Goal: Communication & Community: Answer question/provide support

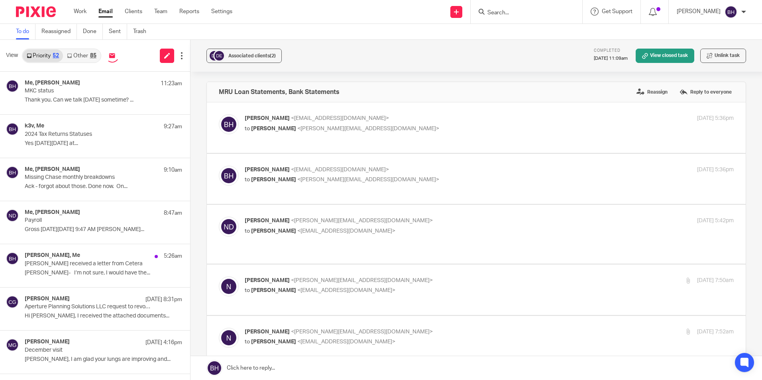
scroll to position [8843, 0]
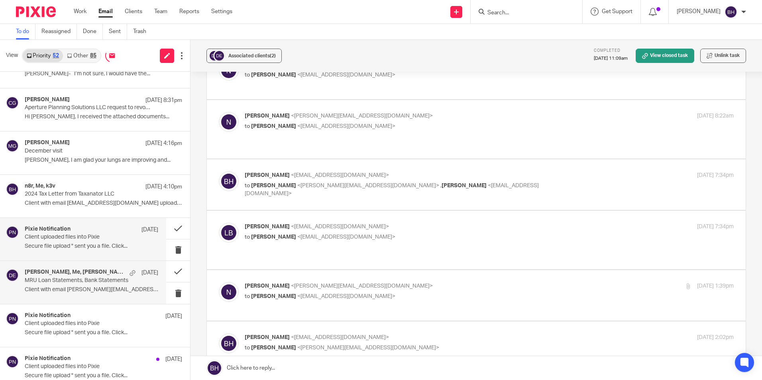
click at [122, 240] on p "Client uploaded files into Pixie" at bounding box center [78, 237] width 107 height 7
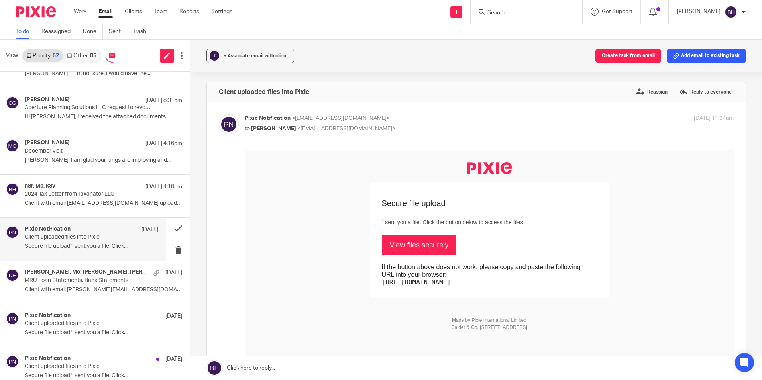
scroll to position [0, 0]
click at [167, 228] on button at bounding box center [178, 228] width 24 height 21
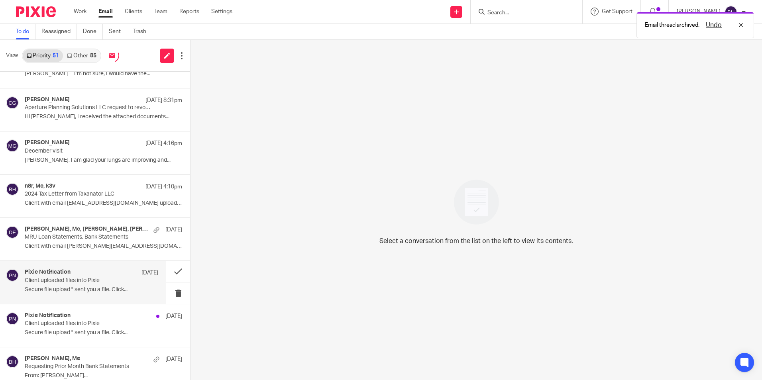
click at [107, 287] on p "Secure file upload " sent you a file. Click..." at bounding box center [92, 290] width 134 height 7
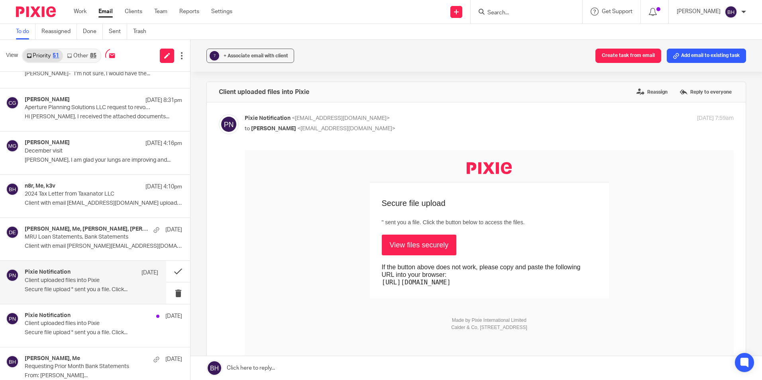
click at [401, 248] on link "View files securely" at bounding box center [419, 245] width 75 height 21
click at [101, 335] on p "Secure file upload " sent you a file. Click..." at bounding box center [92, 333] width 134 height 7
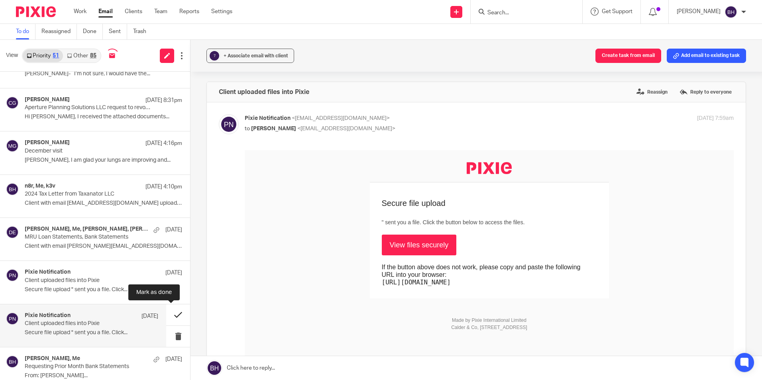
click at [167, 318] on button at bounding box center [178, 315] width 24 height 21
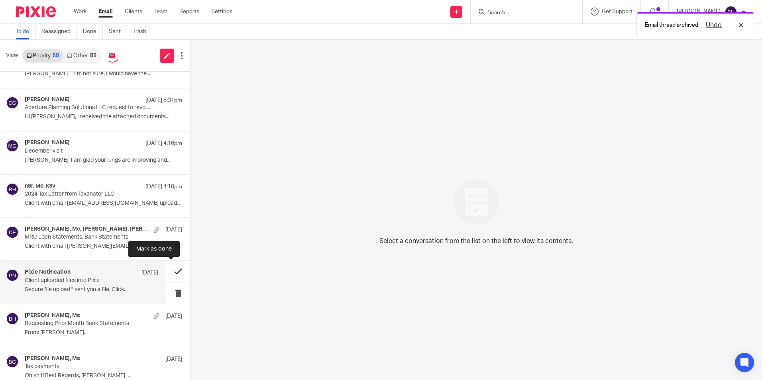
click at [172, 272] on button at bounding box center [178, 271] width 24 height 21
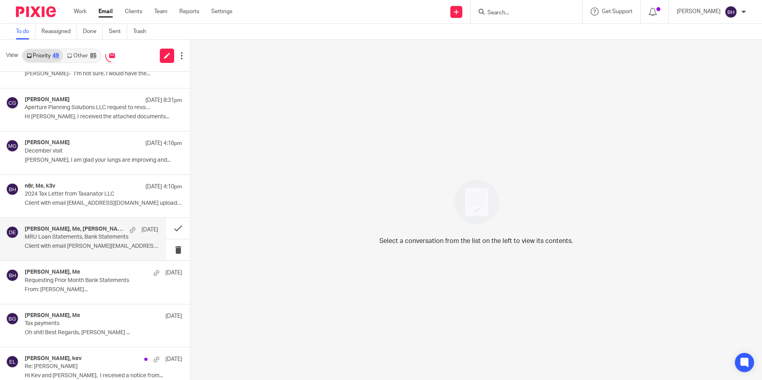
click at [113, 242] on div "nathan, Me, Nathan DeLadurantey, Lindsey Bortner Oct 10 MRU Loan Statements, Ba…" at bounding box center [92, 239] width 134 height 27
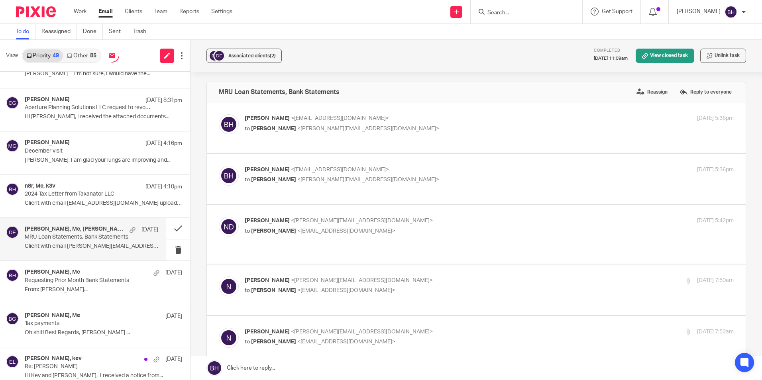
click at [101, 240] on p "MRU Loan Statements, Bank Statements" at bounding box center [78, 237] width 107 height 7
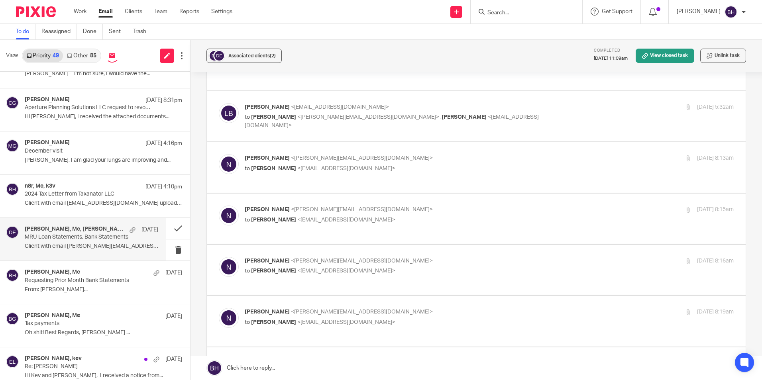
scroll to position [8567, 0]
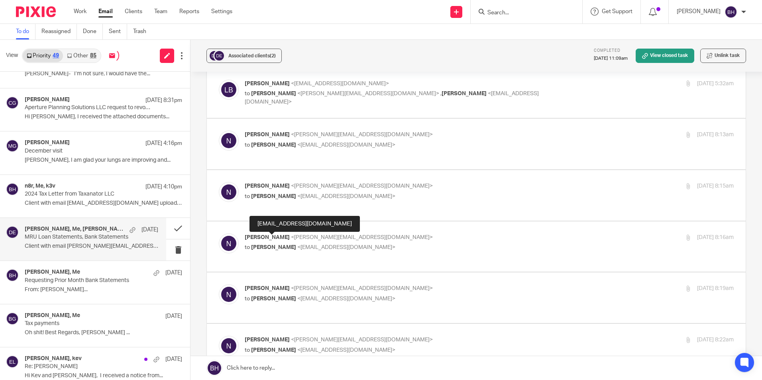
click at [277, 236] on body "Work Email Clients Team Reports Settings Work Email Clients Team Reports Settin…" at bounding box center [381, 190] width 762 height 380
checkbox input "true"
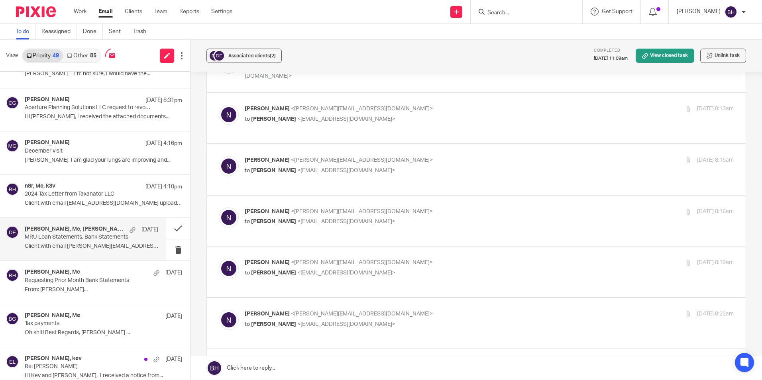
scroll to position [8607, 0]
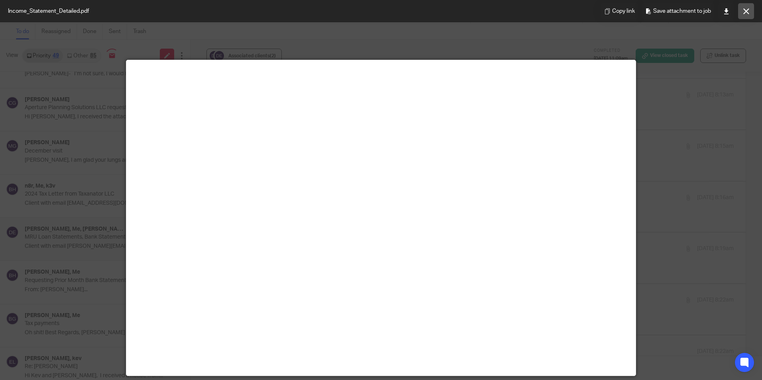
click at [746, 10] on icon at bounding box center [747, 11] width 6 height 6
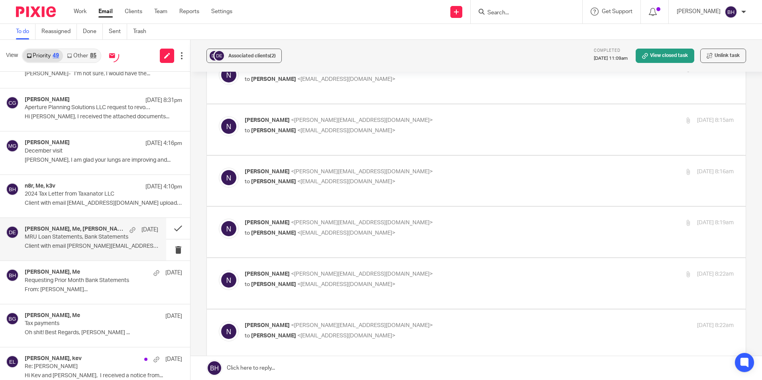
scroll to position [8647, 0]
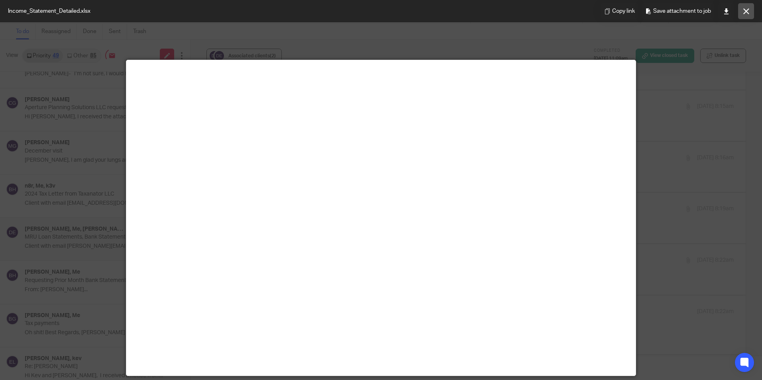
click at [743, 12] on button at bounding box center [746, 11] width 16 height 16
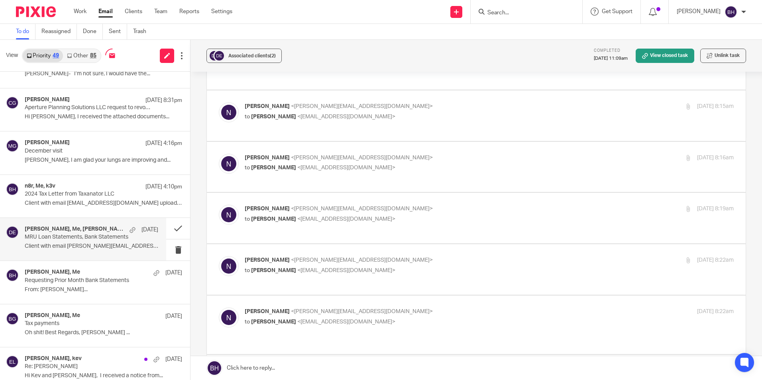
scroll to position [8607, 0]
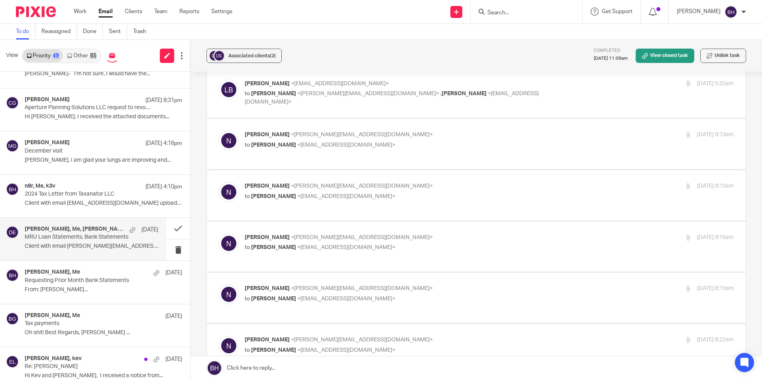
checkbox input "true"
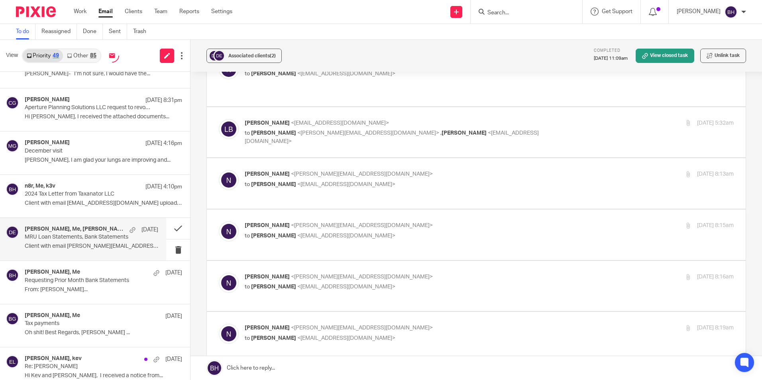
scroll to position [8528, 0]
checkbox input "true"
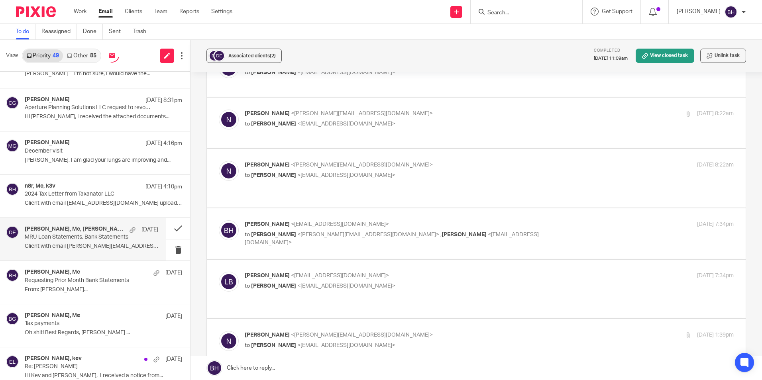
scroll to position [8807, 0]
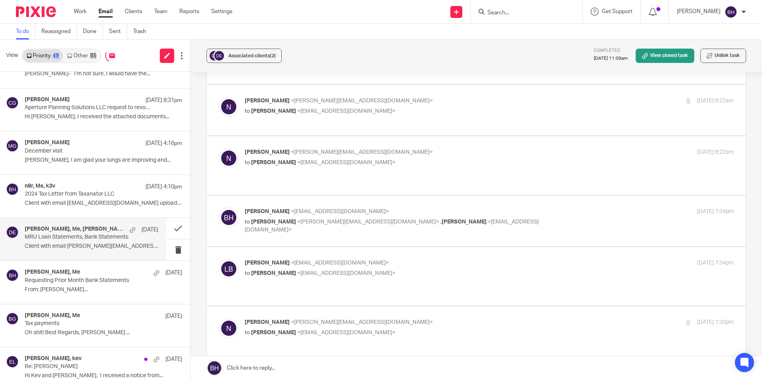
checkbox input "true"
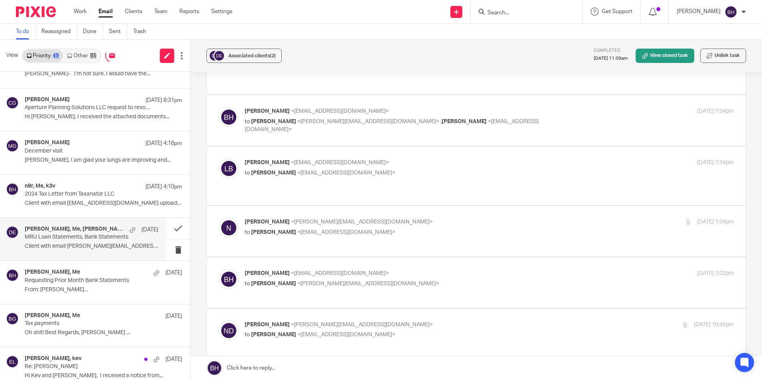
scroll to position [8926, 0]
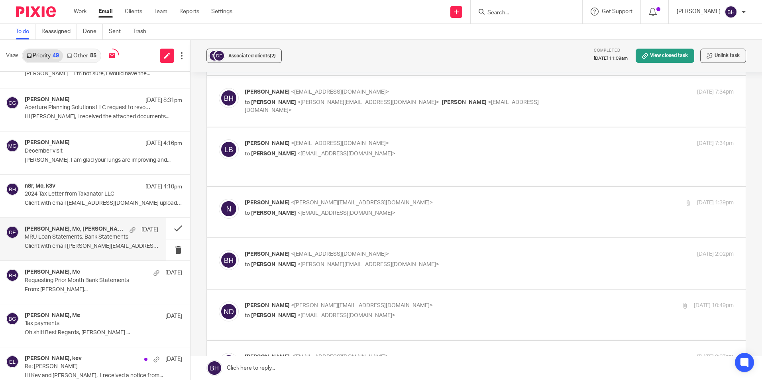
checkbox input "true"
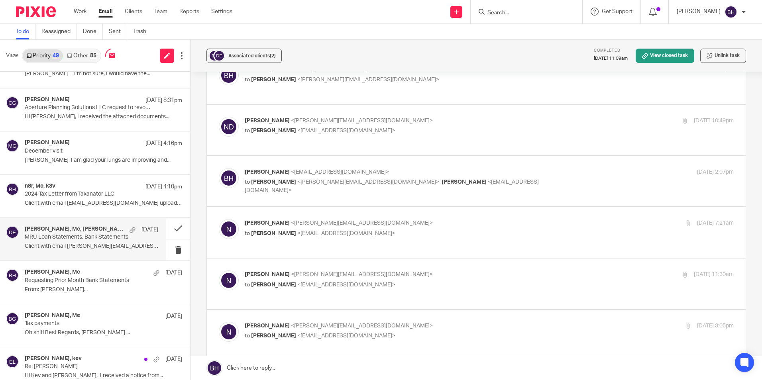
scroll to position [9126, 0]
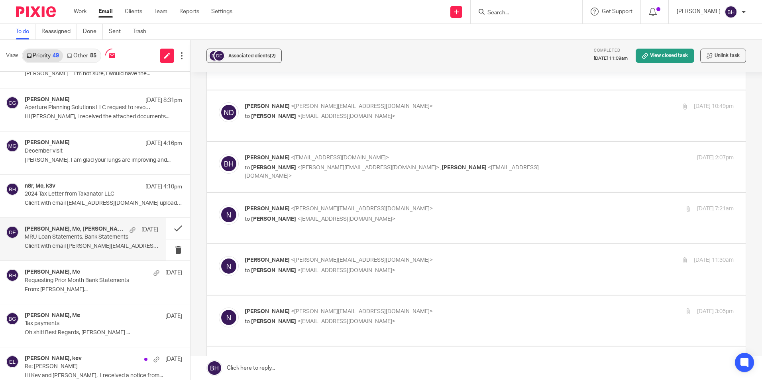
checkbox input "true"
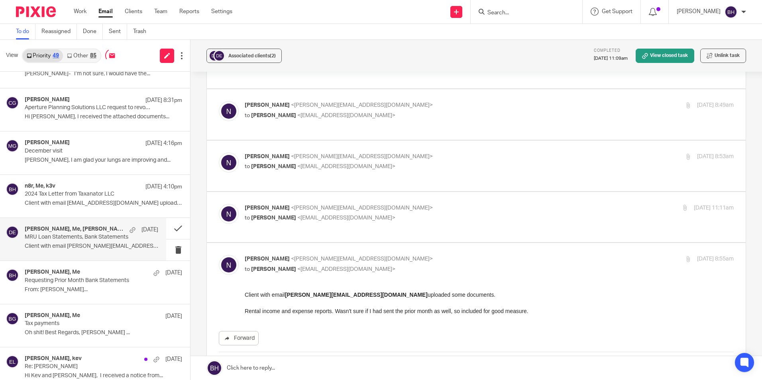
scroll to position [9524, 0]
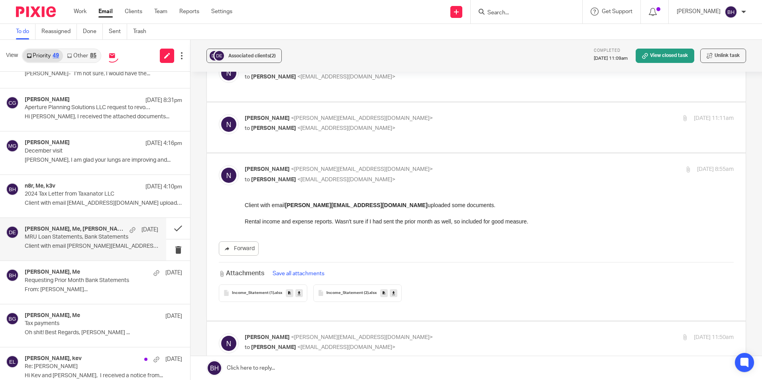
click at [313, 365] on link at bounding box center [477, 368] width 572 height 24
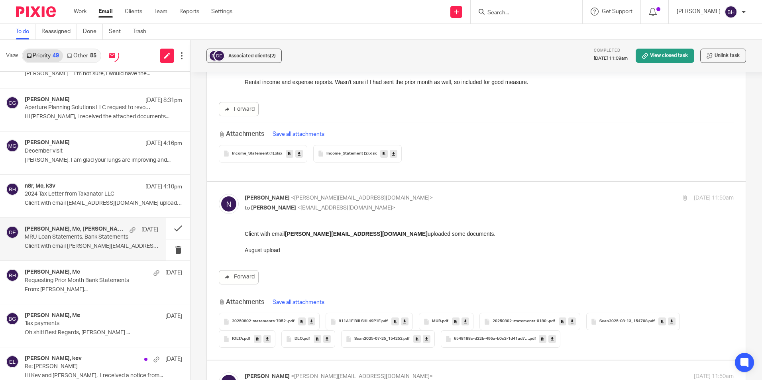
scroll to position [0, 0]
drag, startPoint x: 552, startPoint y: 222, endPoint x: 201, endPoint y: 224, distance: 350.9
click at [201, 224] on div "Associated clients (2) Completed Oct 8, 2025 11:09am View closed task Unlink ta…" at bounding box center [477, 210] width 572 height 340
copy p "The July 2025 Income statement was not sent. I received September 2024 income s…"
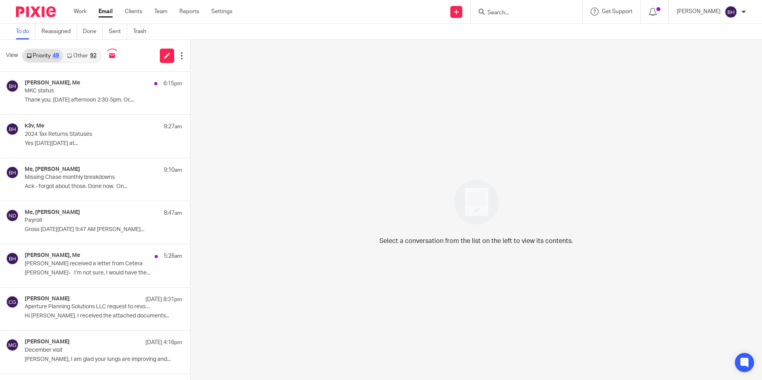
click at [73, 52] on link "Other 92" at bounding box center [81, 55] width 37 height 13
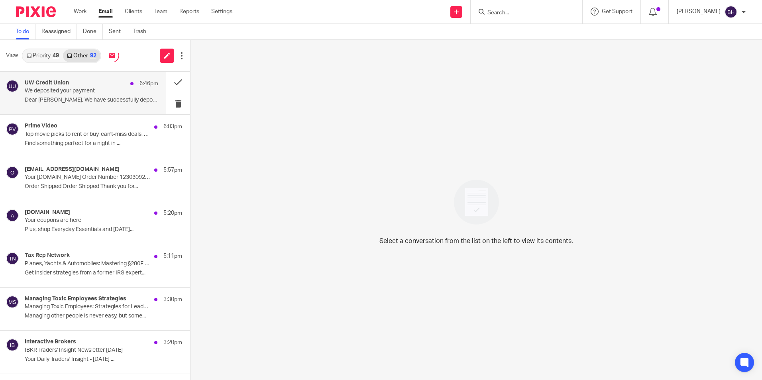
click at [96, 93] on p "We deposited your payment" at bounding box center [78, 91] width 107 height 7
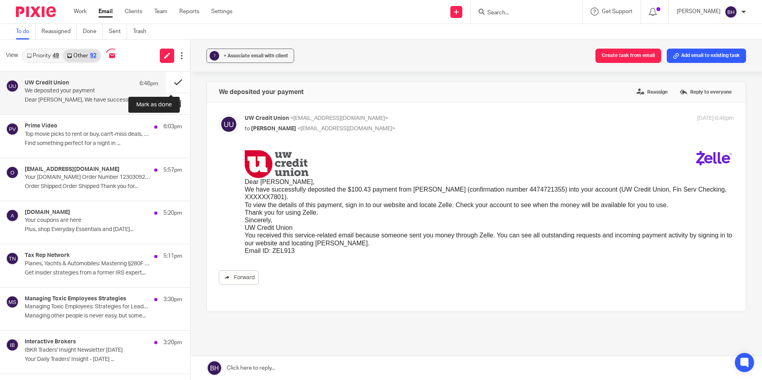
click at [171, 84] on button at bounding box center [178, 82] width 24 height 21
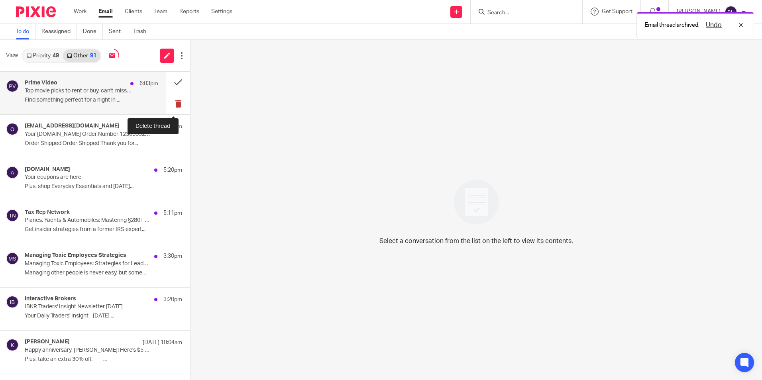
click at [168, 101] on button at bounding box center [178, 103] width 24 height 21
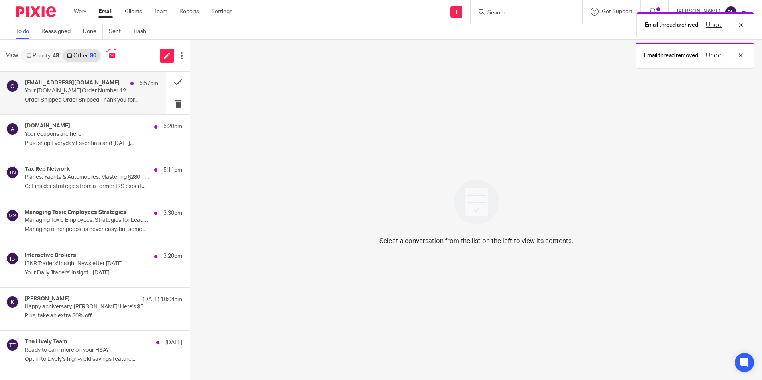
click at [121, 100] on p "Order Shipped Order Shipped Thank you for..." at bounding box center [92, 100] width 134 height 7
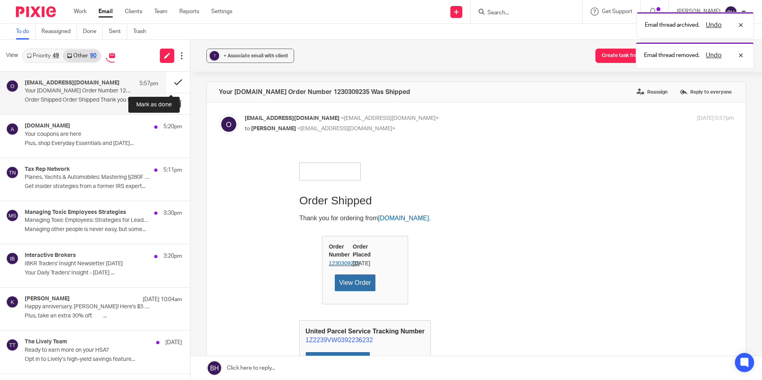
click at [169, 83] on button at bounding box center [178, 82] width 24 height 21
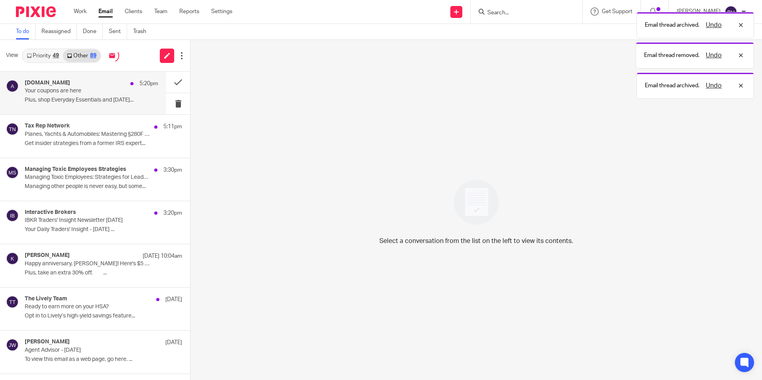
click at [124, 97] on p "Plus, shop Everyday Essentials and Halloween..." at bounding box center [92, 100] width 134 height 7
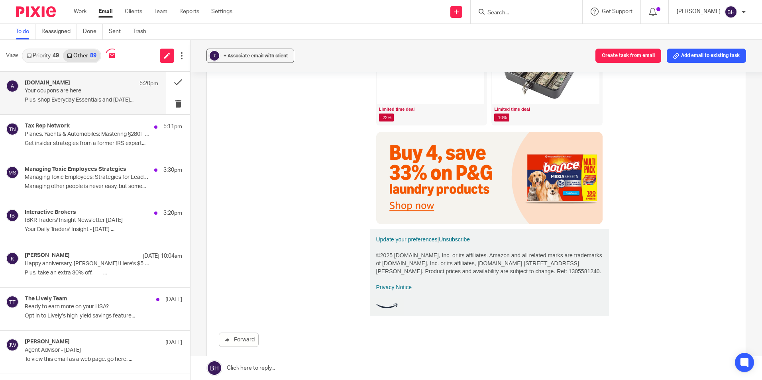
scroll to position [797, 0]
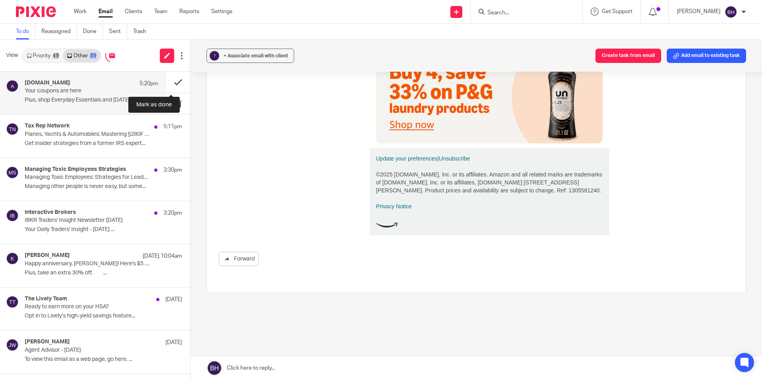
click at [171, 85] on button at bounding box center [178, 82] width 24 height 21
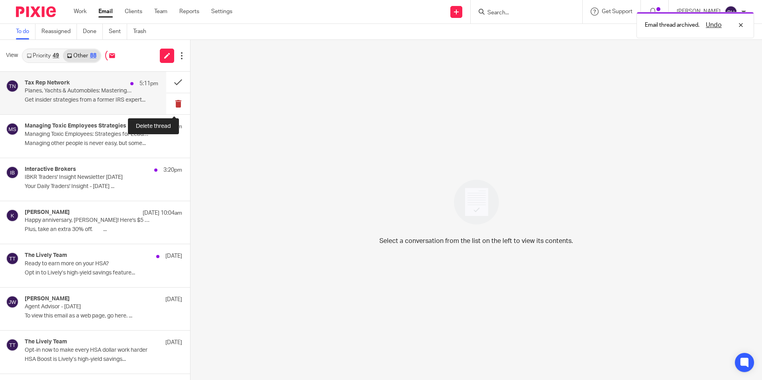
click at [171, 102] on button at bounding box center [178, 103] width 24 height 21
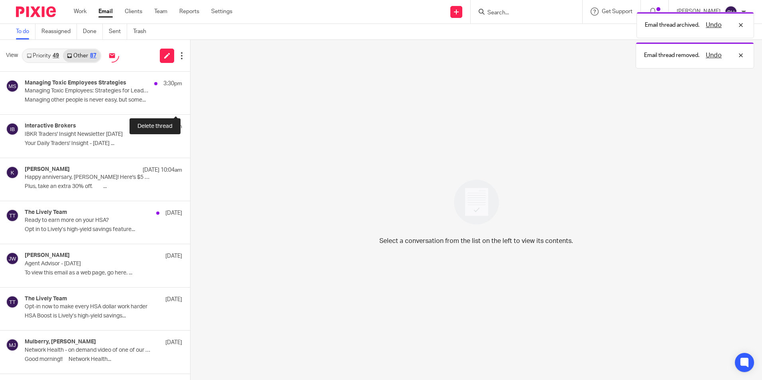
click at [190, 102] on button at bounding box center [193, 103] width 6 height 21
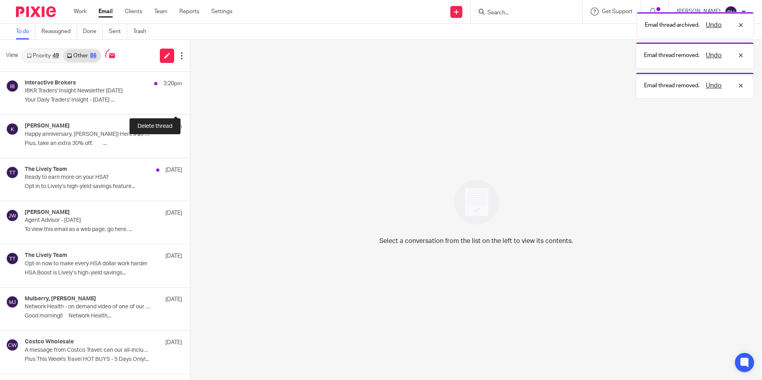
click at [190, 102] on button at bounding box center [193, 103] width 6 height 21
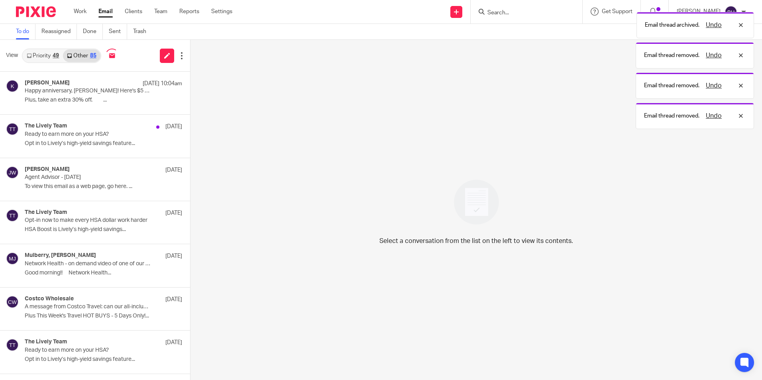
click at [53, 54] on div "49" at bounding box center [56, 56] width 6 height 6
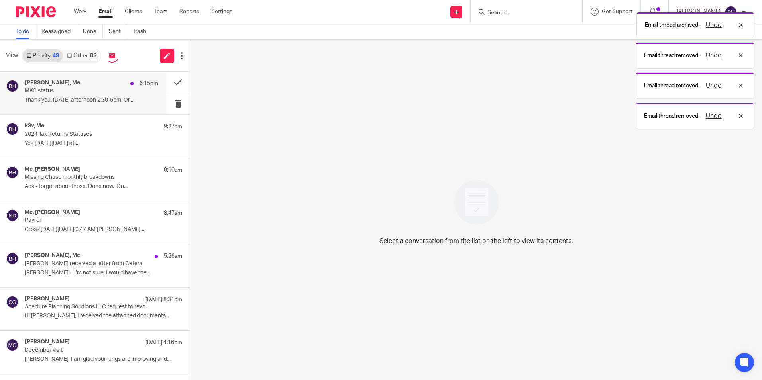
click at [61, 95] on div "Beth Handle, Me 6:15pm MKC status Thank you. Tomorrow afternoon 2:30-5pm. Or,..." at bounding box center [92, 93] width 134 height 27
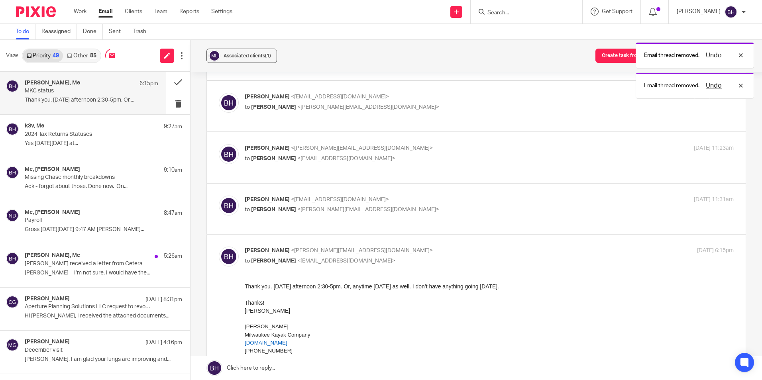
scroll to position [239, 0]
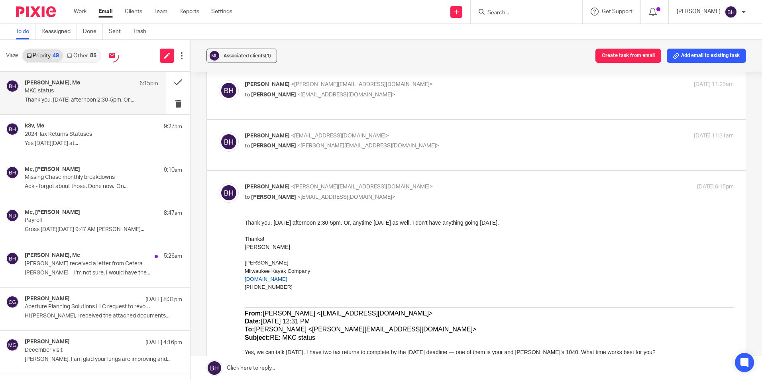
click at [303, 364] on link at bounding box center [477, 368] width 572 height 24
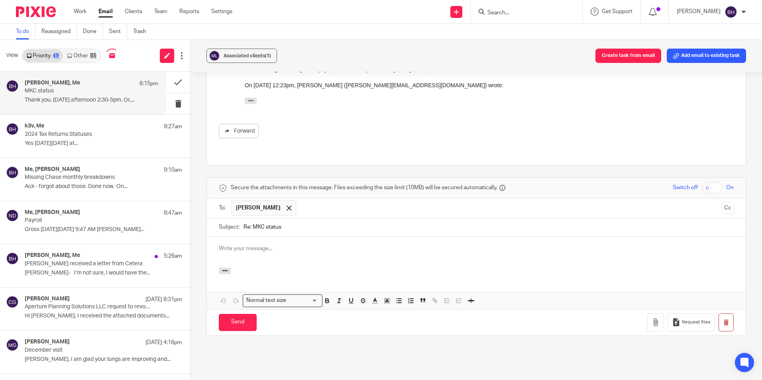
scroll to position [0, 0]
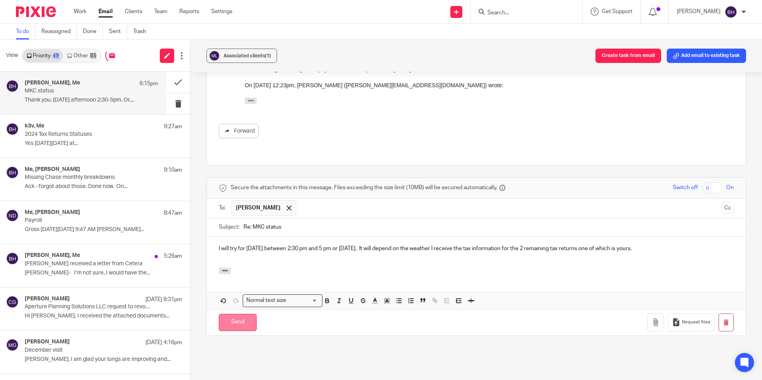
click at [237, 314] on input "Send" at bounding box center [238, 322] width 38 height 17
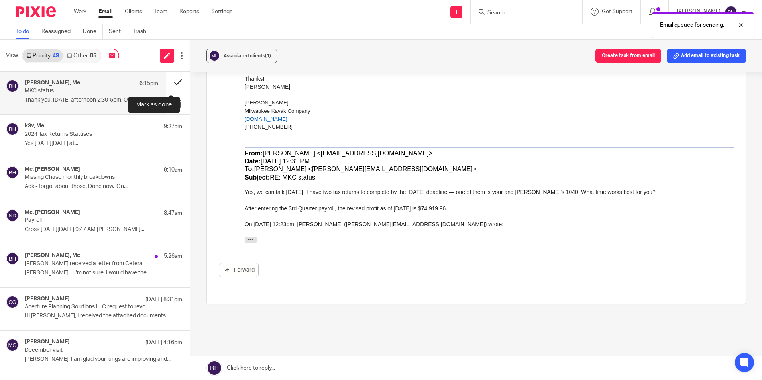
click at [169, 83] on button at bounding box center [178, 82] width 24 height 21
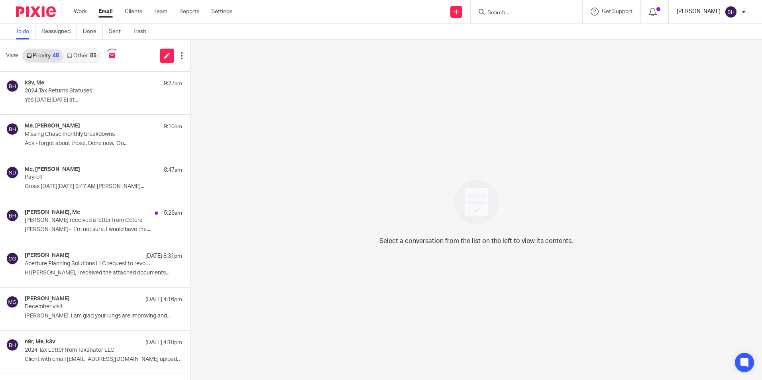
click at [703, 12] on p "Barbara Harmon" at bounding box center [699, 12] width 44 height 8
click at [698, 52] on li "Logout" at bounding box center [715, 56] width 53 height 12
